Goal: Information Seeking & Learning: Learn about a topic

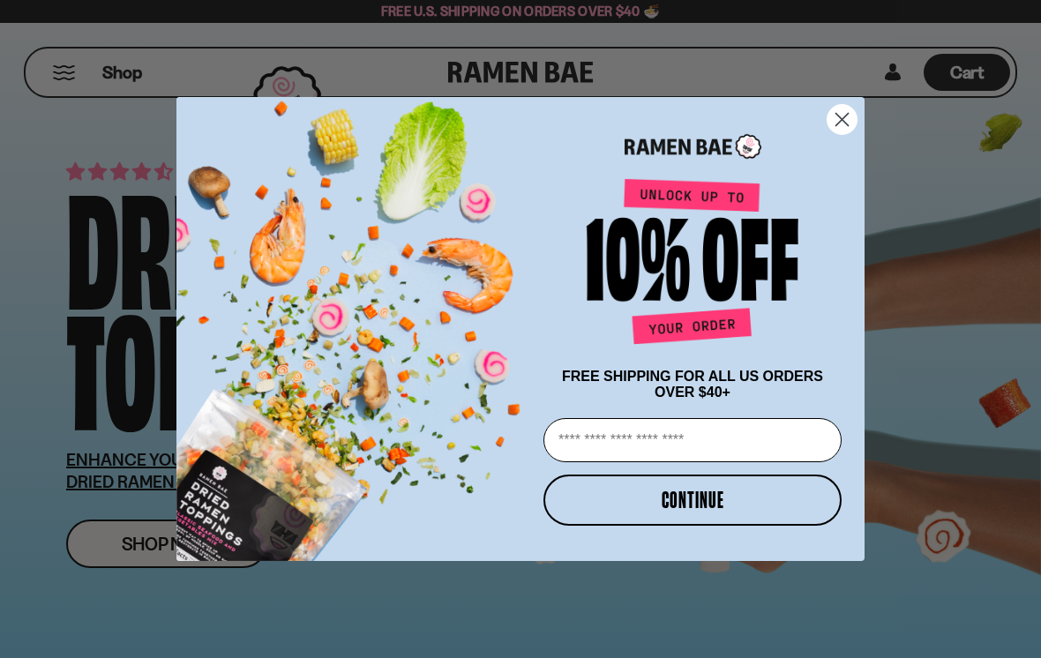
click at [847, 116] on circle "Close dialog" at bounding box center [841, 119] width 29 height 29
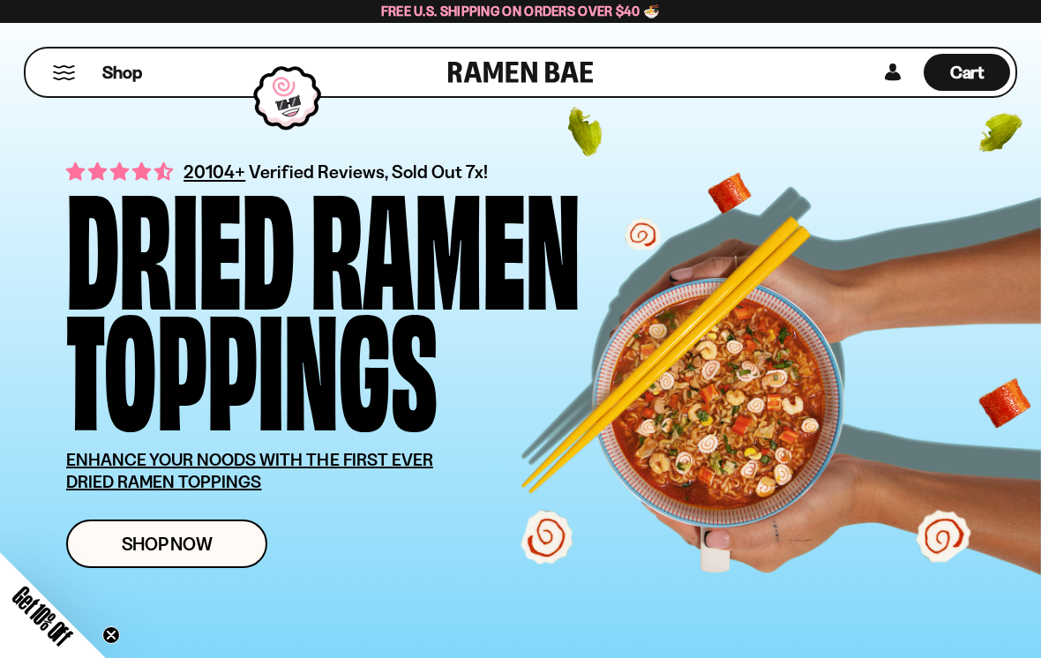
click at [64, 68] on button "Mobile Menu Trigger" at bounding box center [64, 72] width 24 height 15
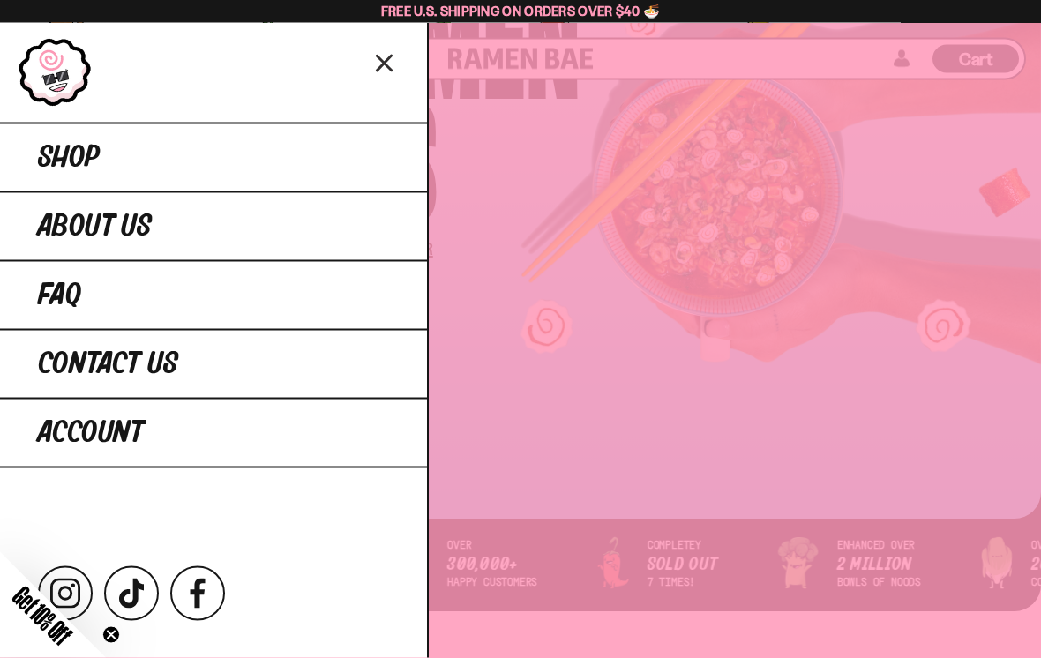
scroll to position [211, 0]
click at [191, 608] on icon at bounding box center [198, 594] width 30 height 30
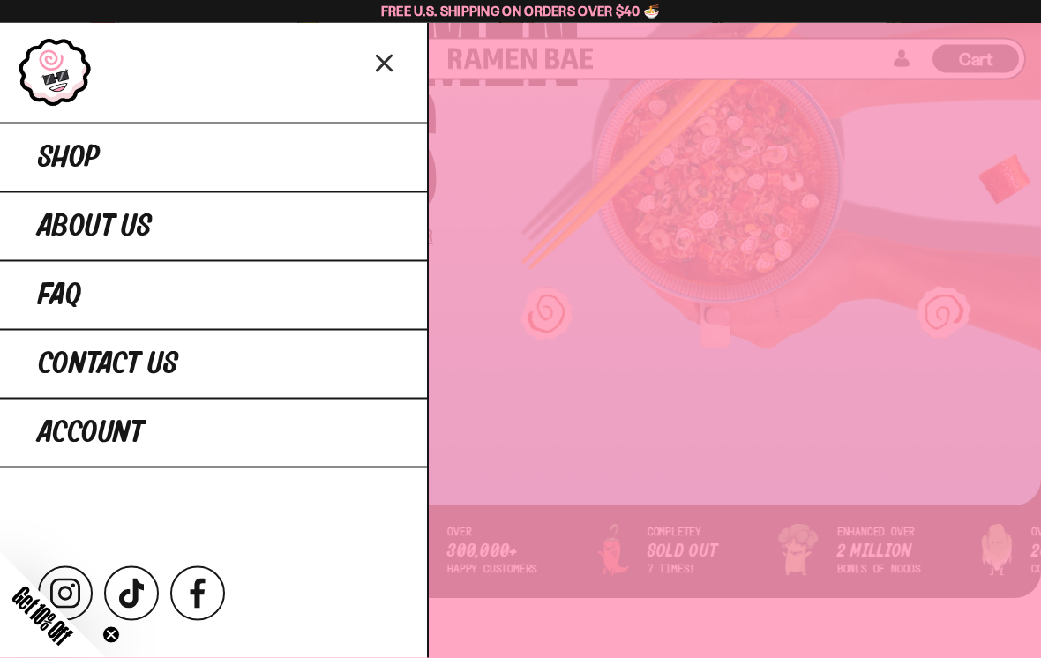
scroll to position [225, 0]
click at [84, 229] on span "About Us" at bounding box center [95, 227] width 114 height 32
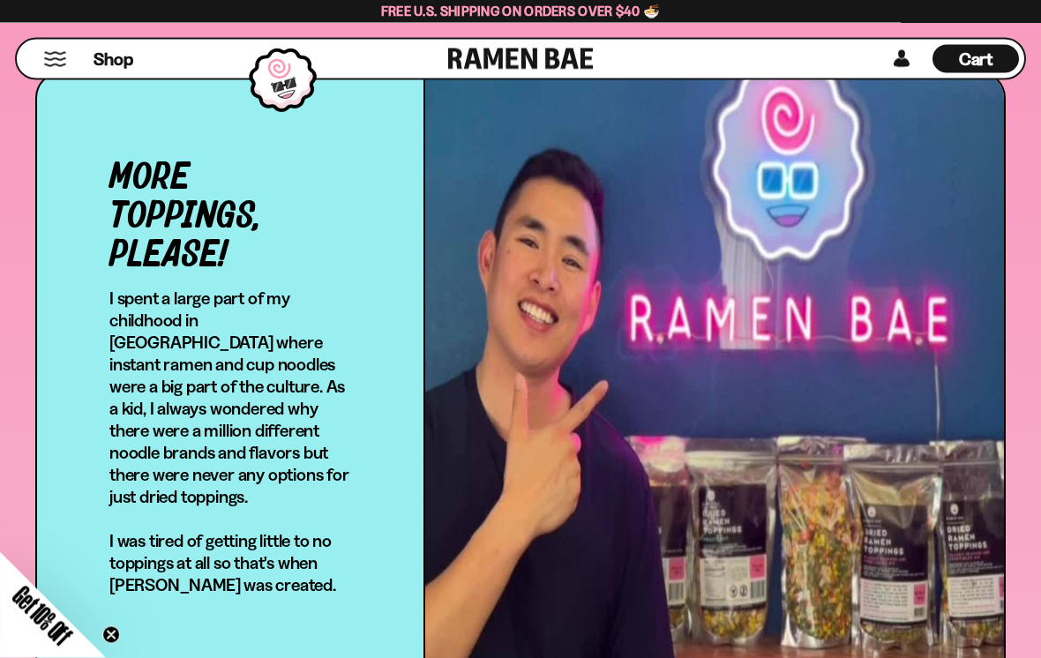
scroll to position [543, 0]
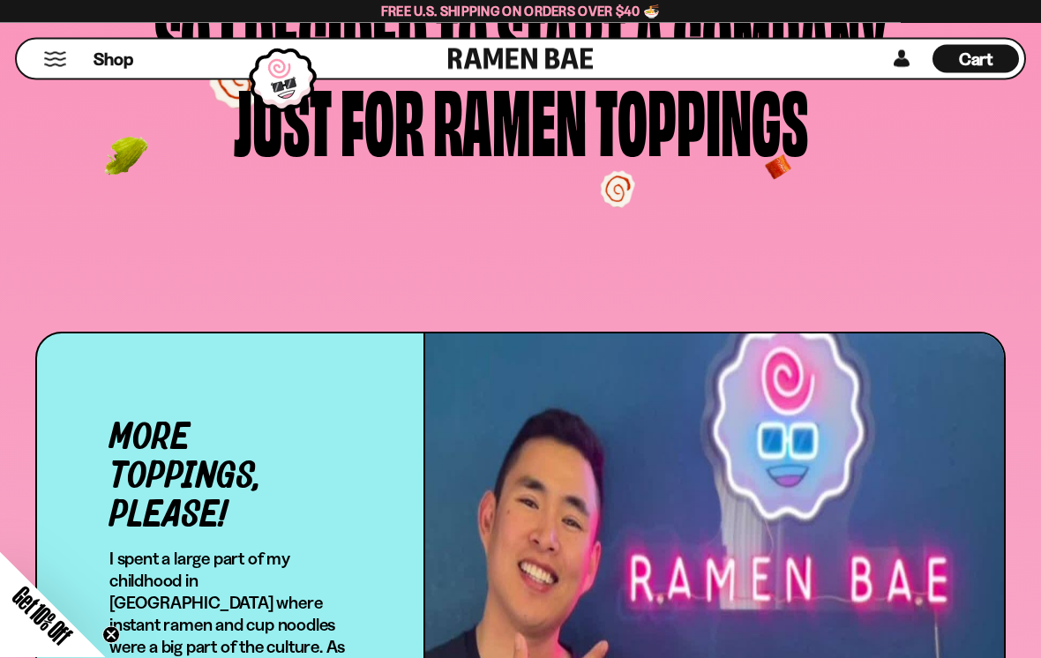
click at [43, 52] on button "Mobile Menu Trigger" at bounding box center [55, 59] width 24 height 15
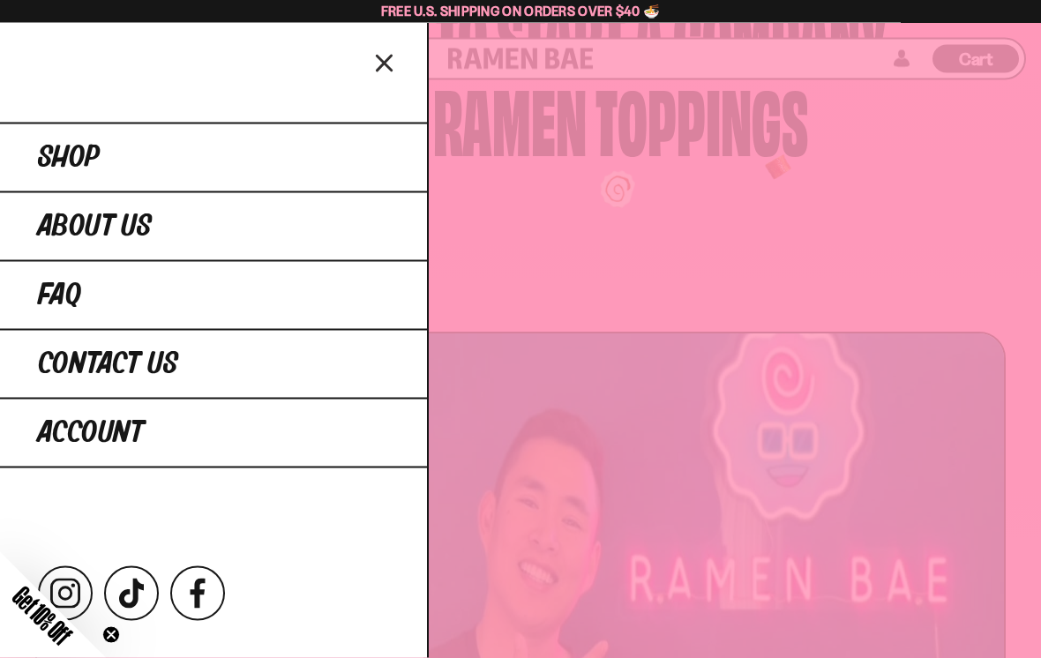
scroll to position [283, 0]
click at [47, 299] on span "FAQ" at bounding box center [59, 296] width 43 height 32
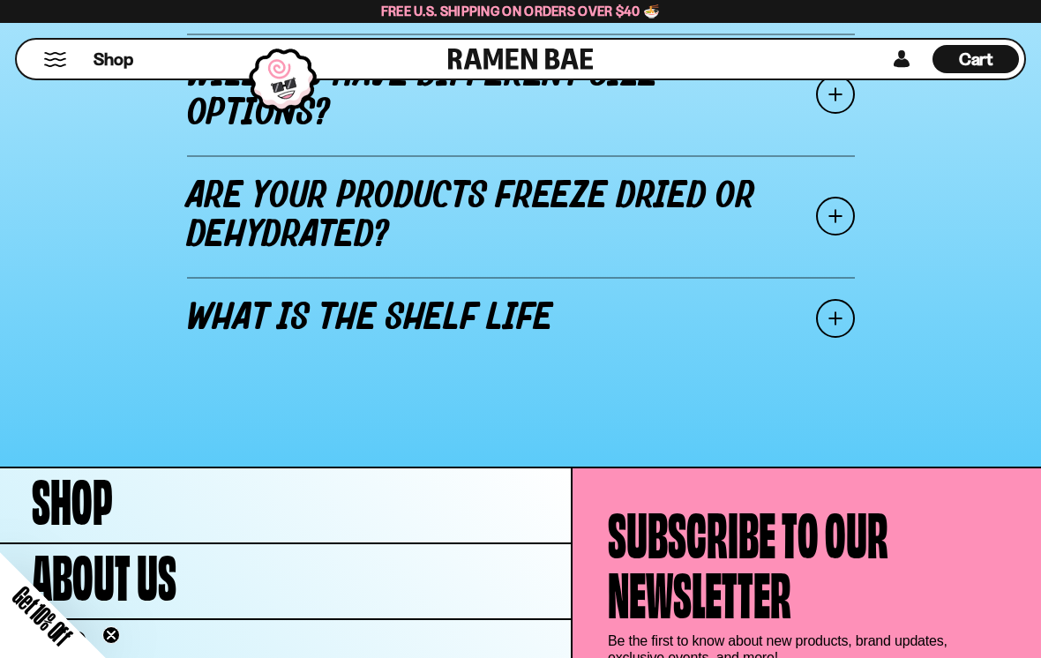
scroll to position [2440, 0]
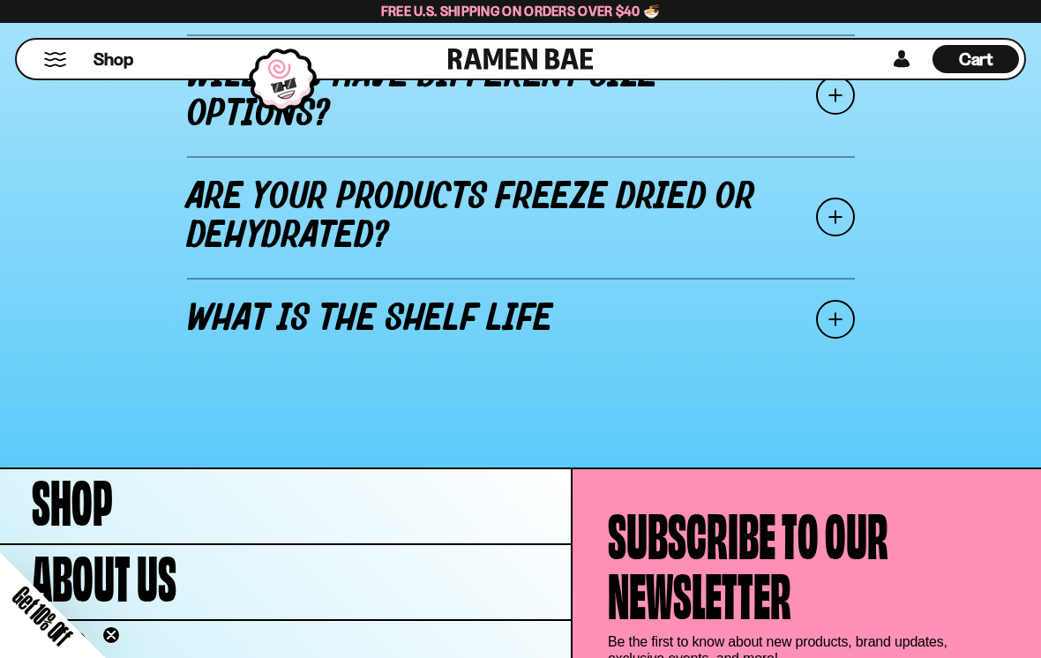
click at [823, 301] on span at bounding box center [835, 319] width 39 height 39
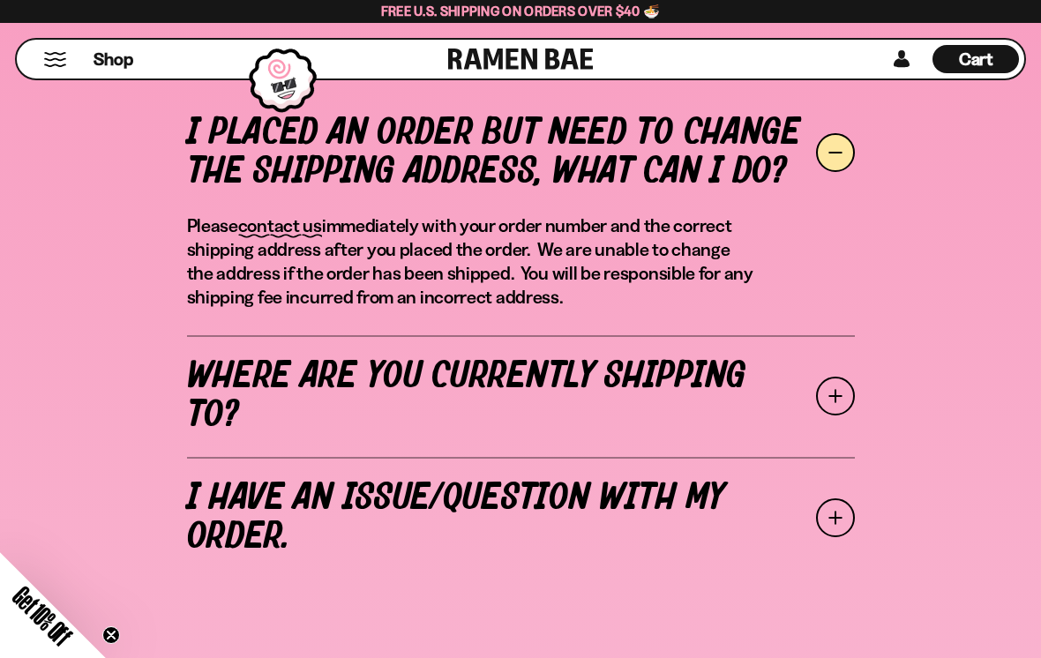
scroll to position [633, 0]
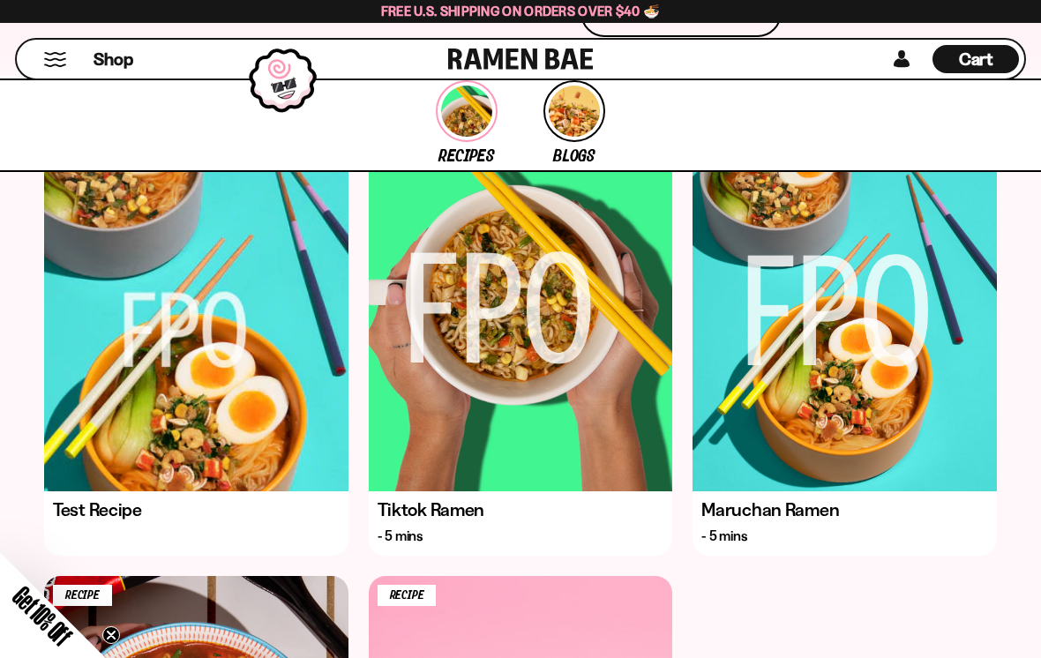
scroll to position [701, 0]
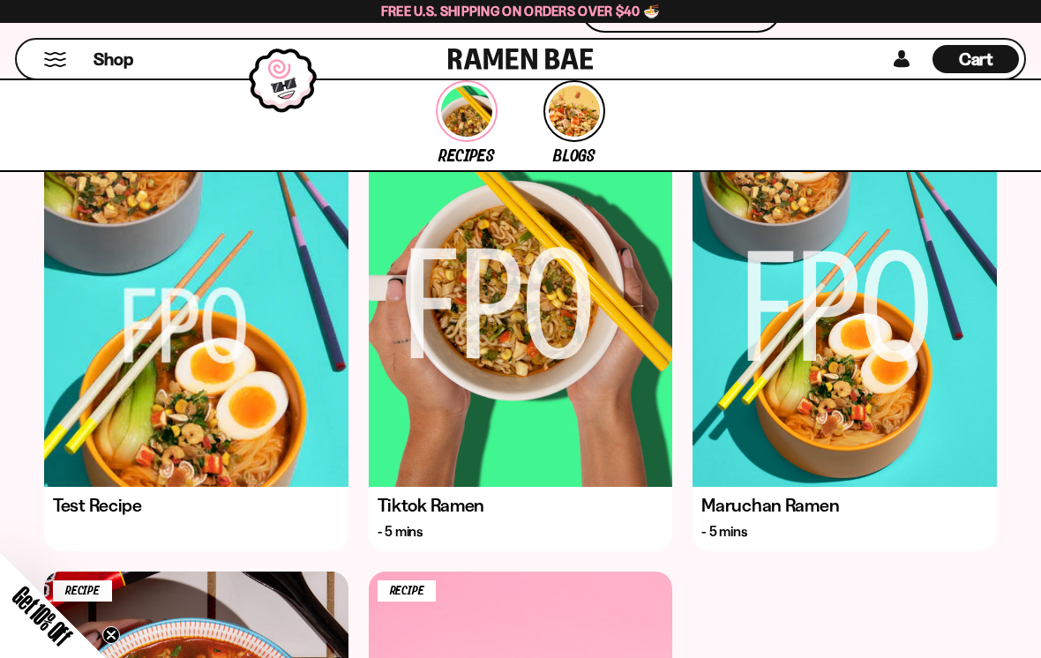
click at [172, 382] on div "Recipe" at bounding box center [196, 301] width 304 height 370
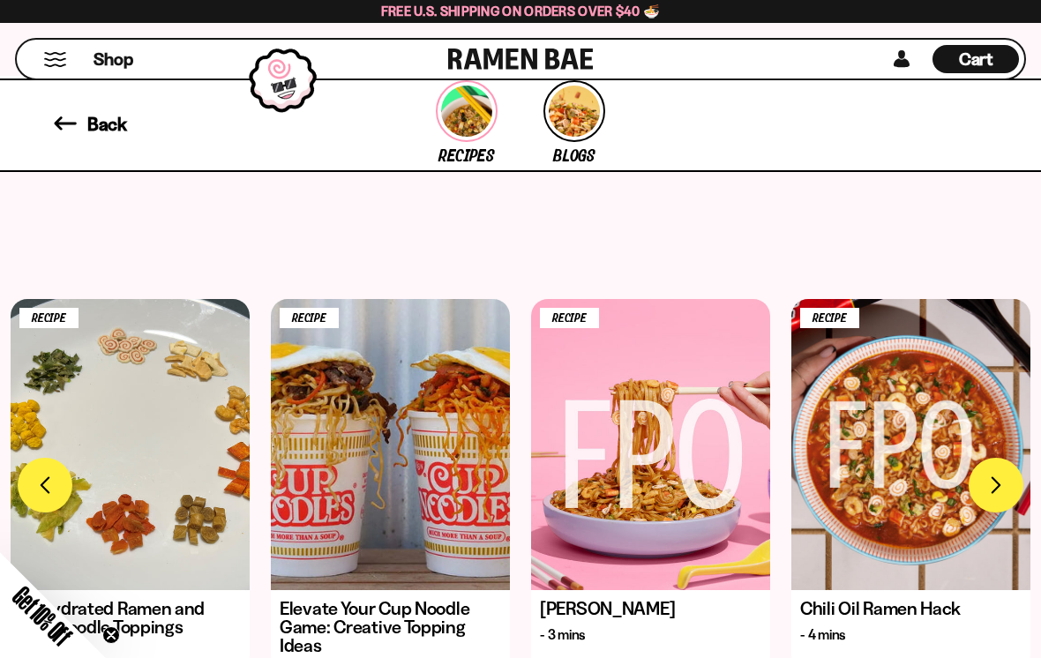
scroll to position [4647, 0]
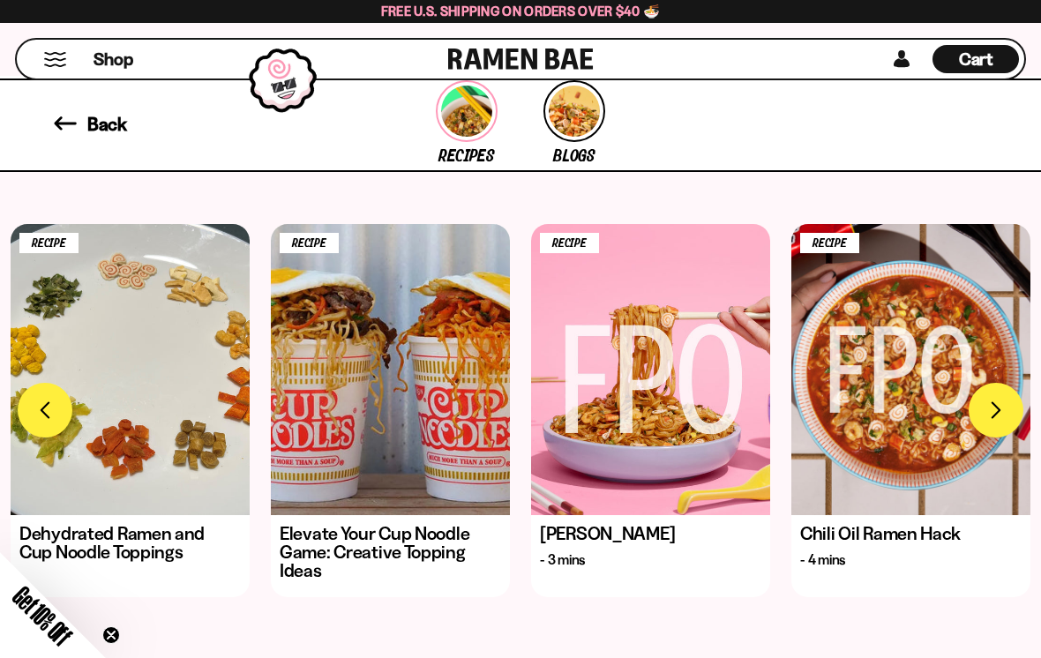
click at [391, 418] on div "Recipe" at bounding box center [390, 369] width 239 height 291
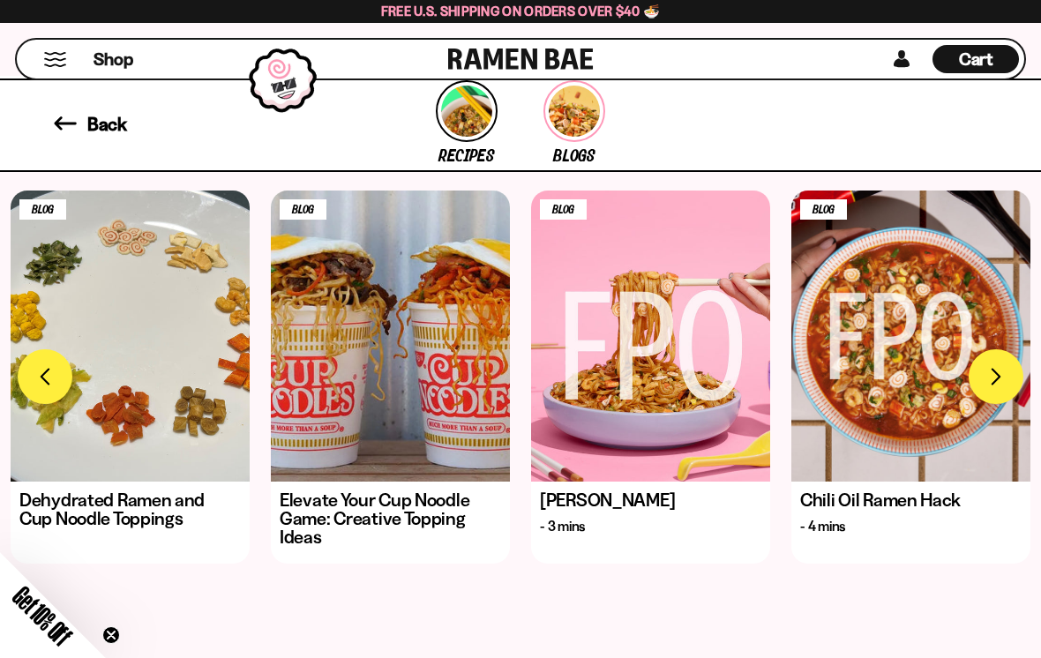
scroll to position [2895, 0]
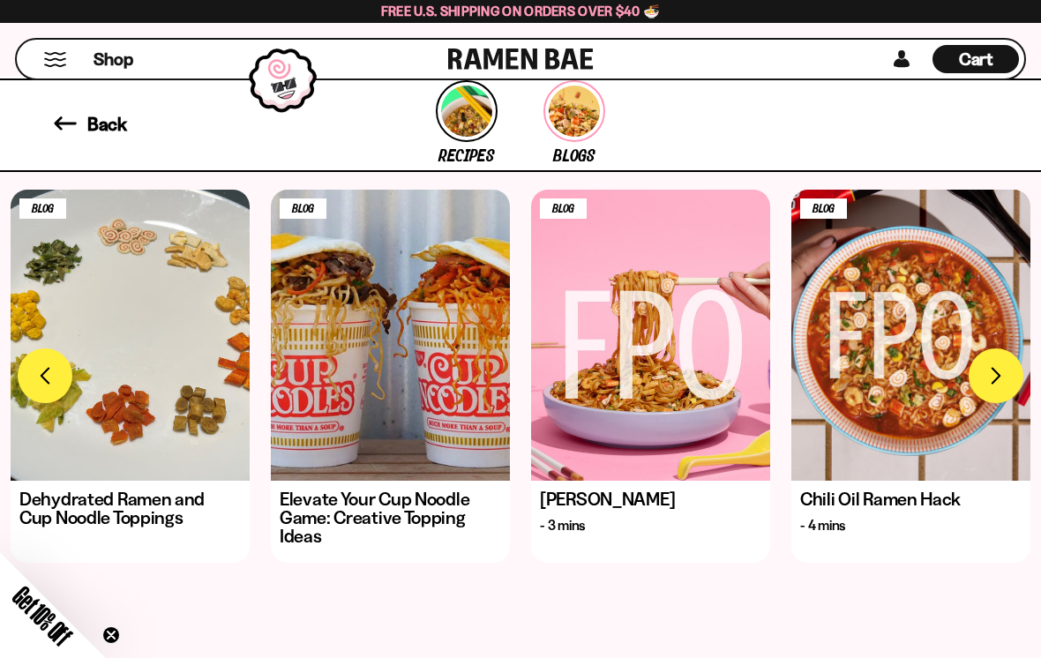
click at [989, 360] on button "FADCB6FD-DFAB-4417-9F21-029242090B77" at bounding box center [995, 375] width 55 height 55
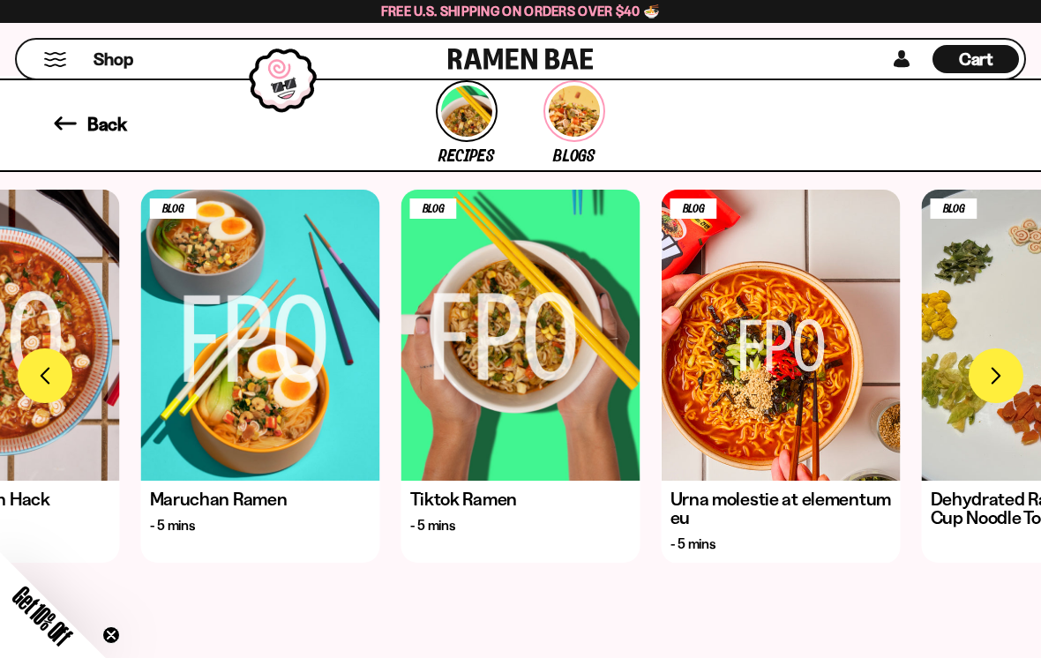
click at [997, 348] on button "FADCB6FD-DFAB-4417-9F21-029242090B77" at bounding box center [995, 375] width 55 height 55
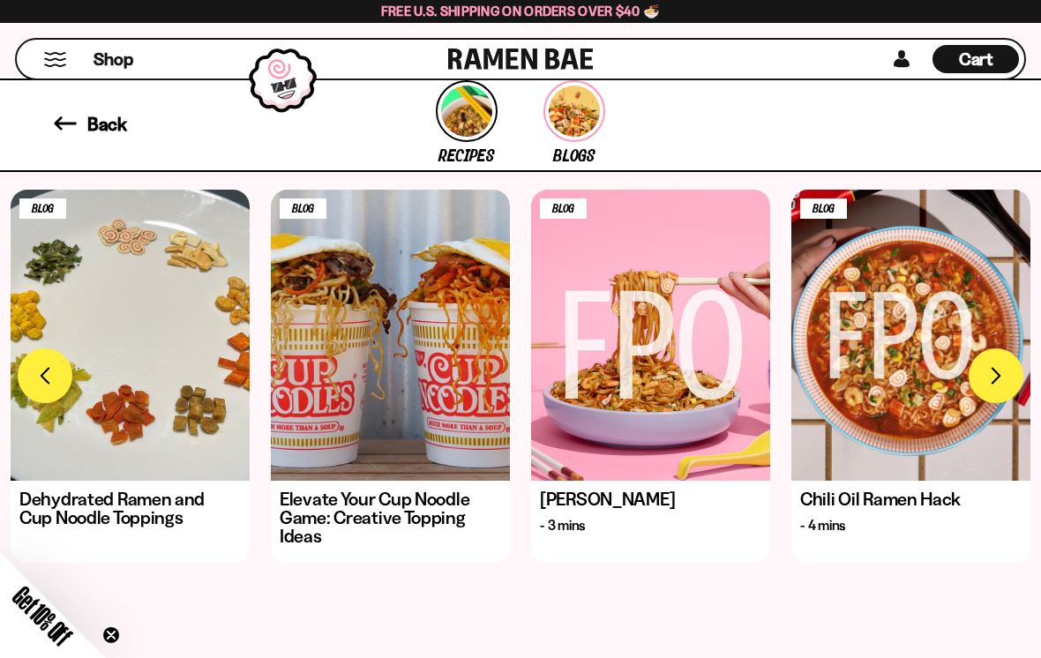
click at [997, 348] on button "FADCB6FD-DFAB-4417-9F21-029242090B77" at bounding box center [995, 375] width 55 height 55
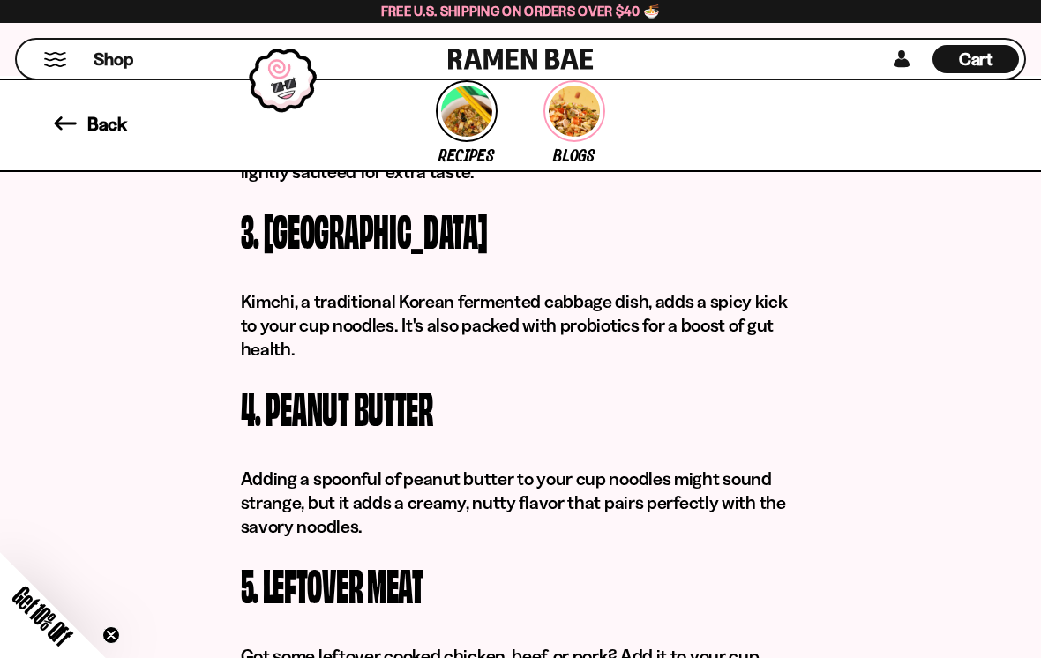
scroll to position [1602, 0]
